Goal: Browse casually

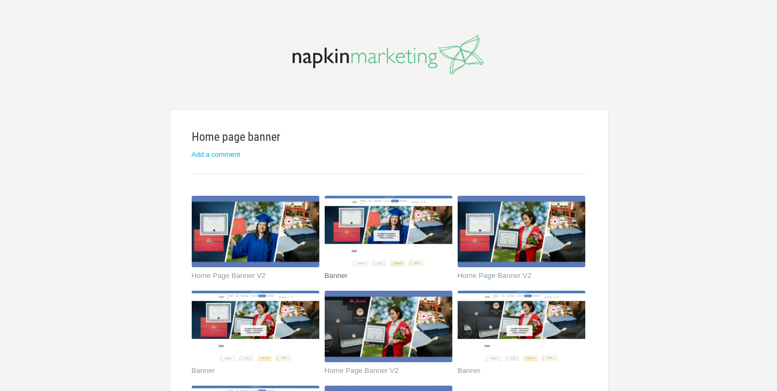
scroll to position [91, 0]
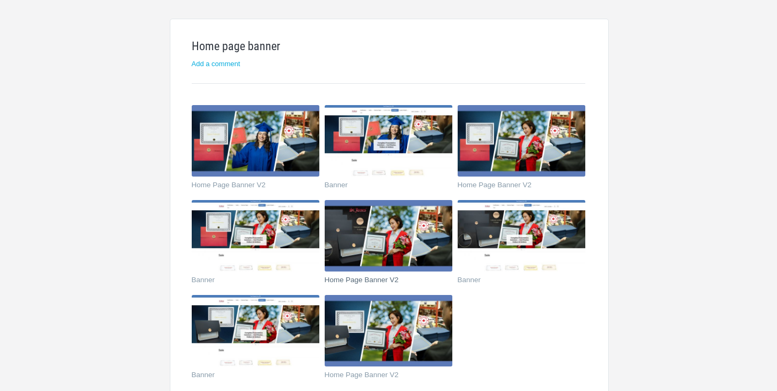
click at [398, 242] on img at bounding box center [389, 236] width 128 height 72
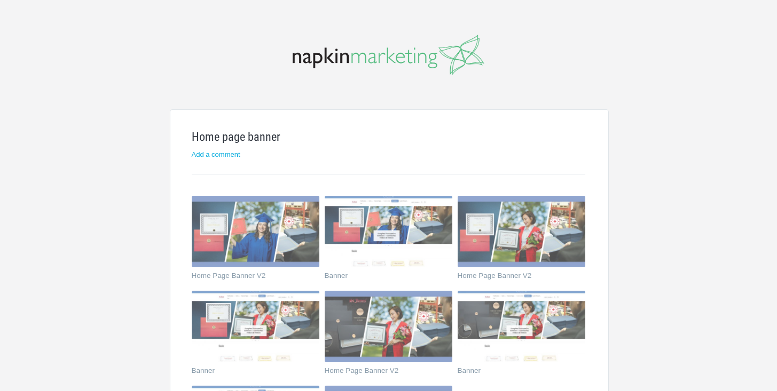
scroll to position [91, 0]
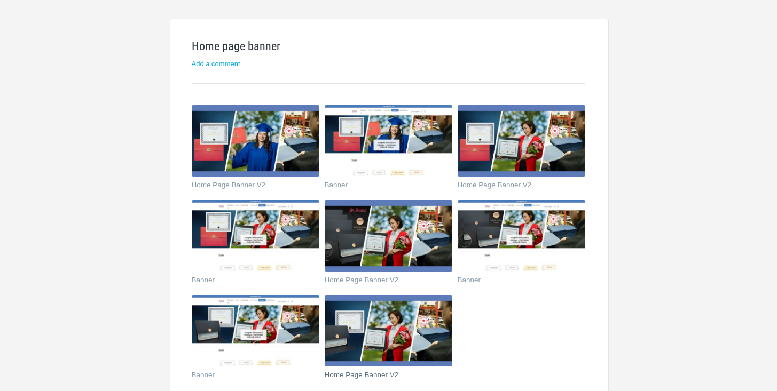
click at [380, 322] on img at bounding box center [389, 331] width 128 height 72
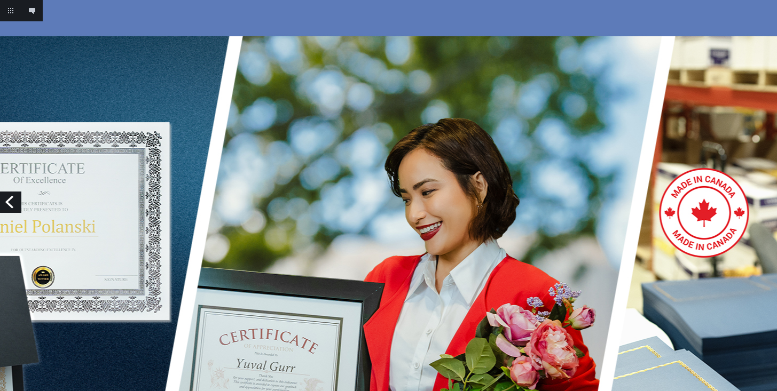
scroll to position [18, 0]
click at [8, 203] on link "Previous" at bounding box center [10, 202] width 21 height 21
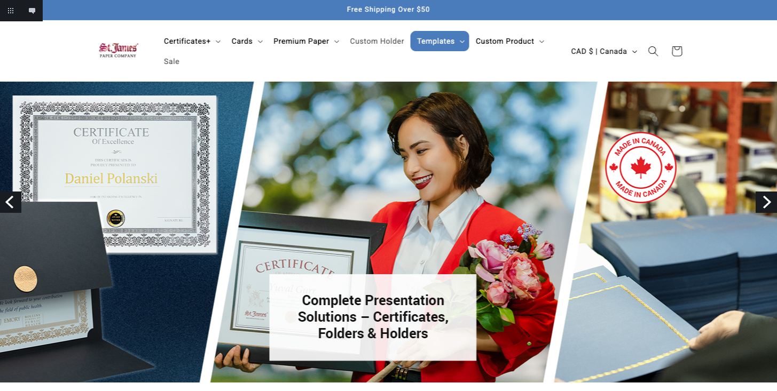
click at [6, 200] on link "Previous" at bounding box center [10, 202] width 21 height 21
click at [764, 203] on link "Next" at bounding box center [765, 202] width 21 height 21
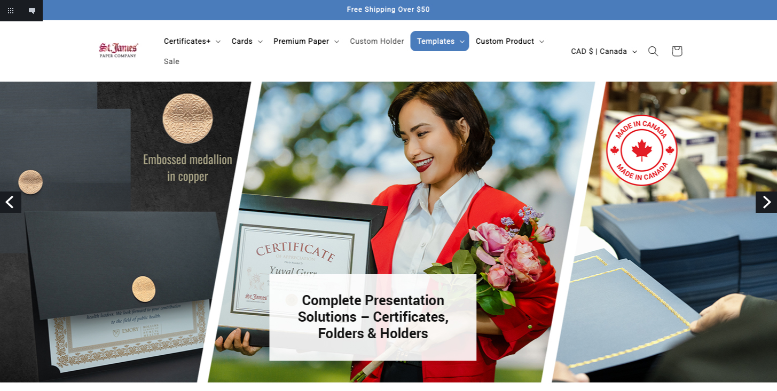
click at [11, 198] on link "Previous" at bounding box center [10, 202] width 21 height 21
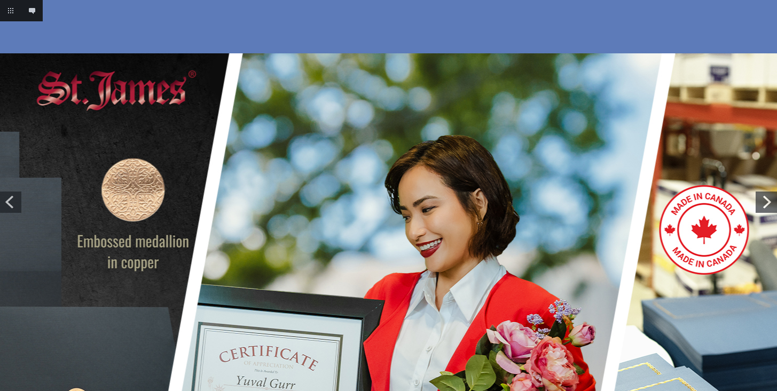
click at [11, 198] on link "Previous" at bounding box center [10, 202] width 21 height 21
